Goal: Task Accomplishment & Management: Use online tool/utility

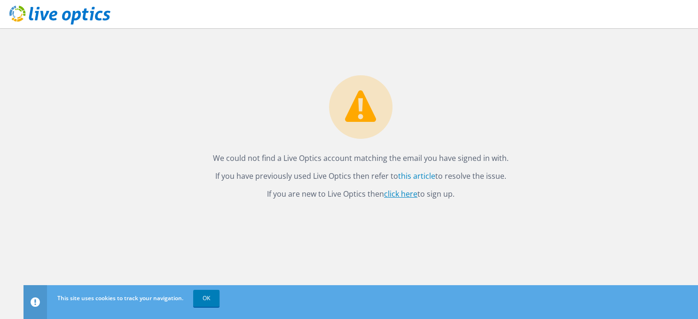
click at [402, 193] on link "click here" at bounding box center [400, 193] width 33 height 10
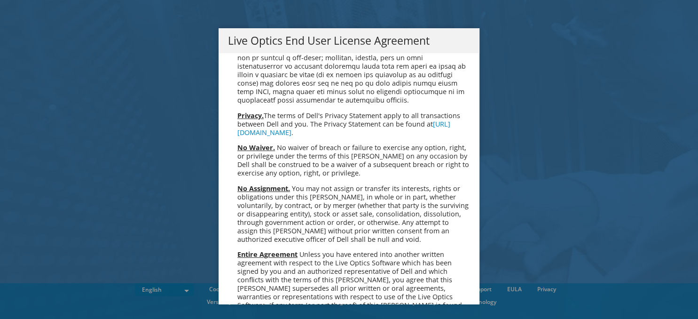
scroll to position [3443, 0]
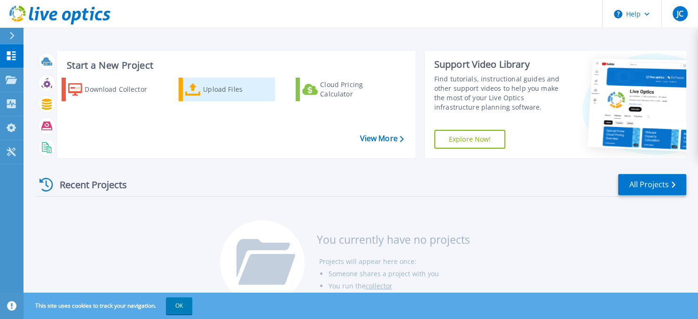
click at [213, 93] on div "Upload Files" at bounding box center [238, 89] width 70 height 19
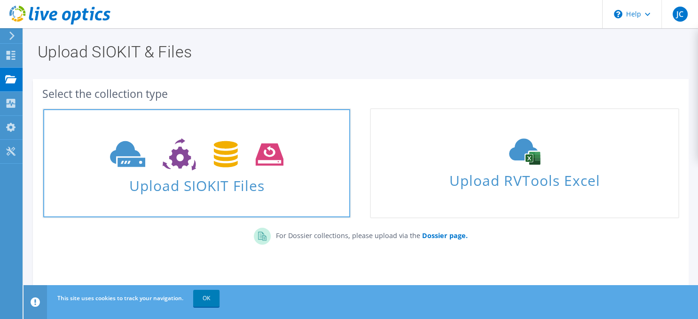
click at [211, 188] on span "Upload SIOKIT Files" at bounding box center [196, 182] width 307 height 20
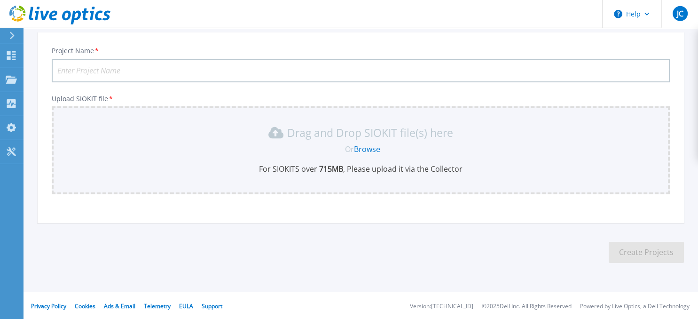
scroll to position [55, 0]
click at [121, 72] on input "Project Name *" at bounding box center [361, 69] width 618 height 23
type input "[PERSON_NAME][GEOGRAPHIC_DATA] 3"
click at [366, 146] on link "Browse" at bounding box center [367, 148] width 26 height 10
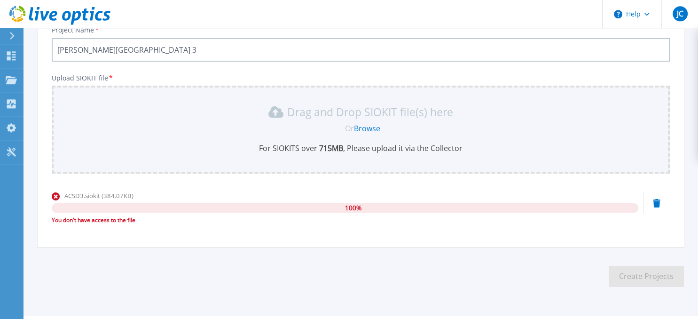
scroll to position [49, 0]
